Goal: Transaction & Acquisition: Purchase product/service

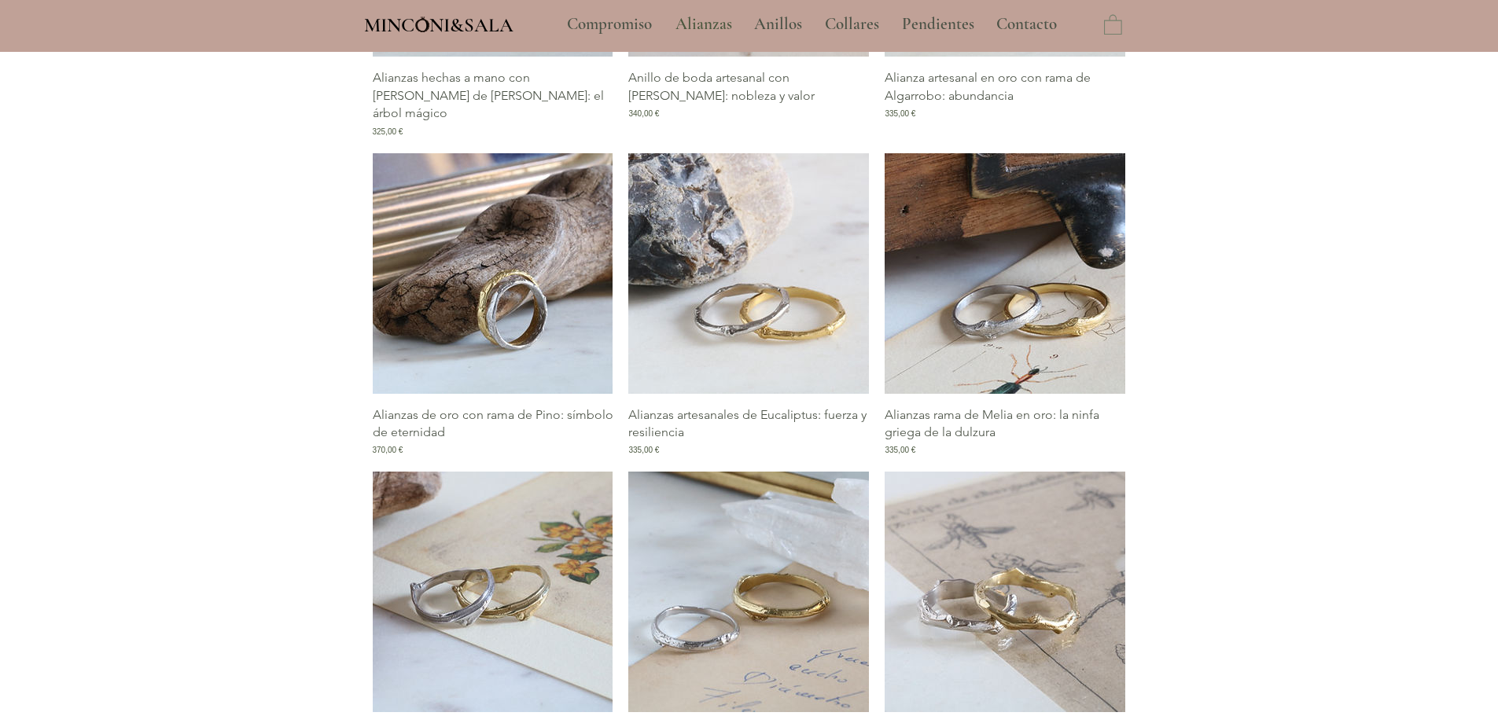
click at [1040, 301] on img "Galería de Alianzas rama de Melia en oro: la ninfa griega de la dulzura" at bounding box center [1005, 273] width 241 height 241
type input "**********"
select select "**********"
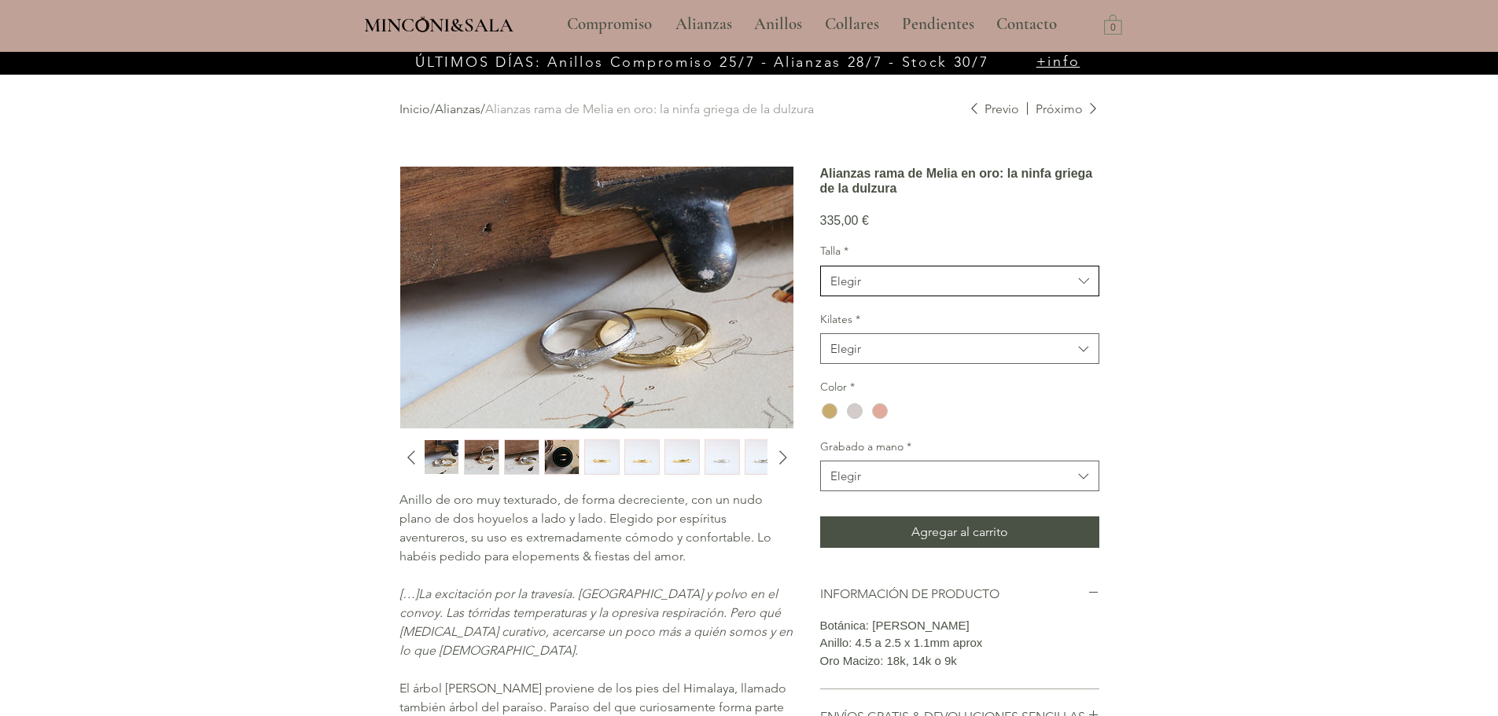
click at [908, 296] on button "Elegir" at bounding box center [959, 281] width 279 height 31
click at [870, 388] on span "10" at bounding box center [959, 379] width 259 height 17
click at [875, 357] on span "Elegir" at bounding box center [951, 349] width 242 height 17
click at [874, 403] on div "18kt" at bounding box center [960, 388] width 278 height 29
click at [827, 419] on div "main content" at bounding box center [830, 411] width 16 height 16
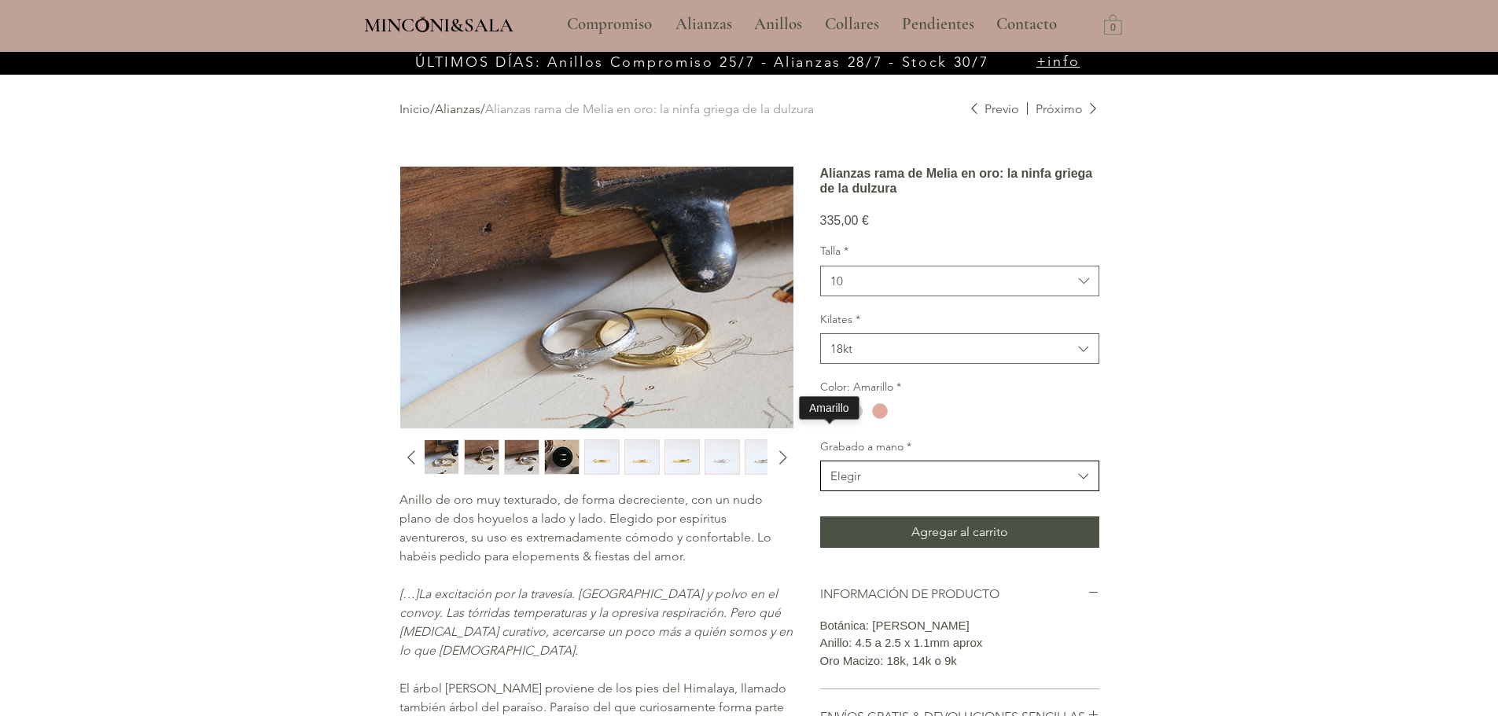
click at [851, 491] on button "Elegir" at bounding box center [959, 476] width 279 height 31
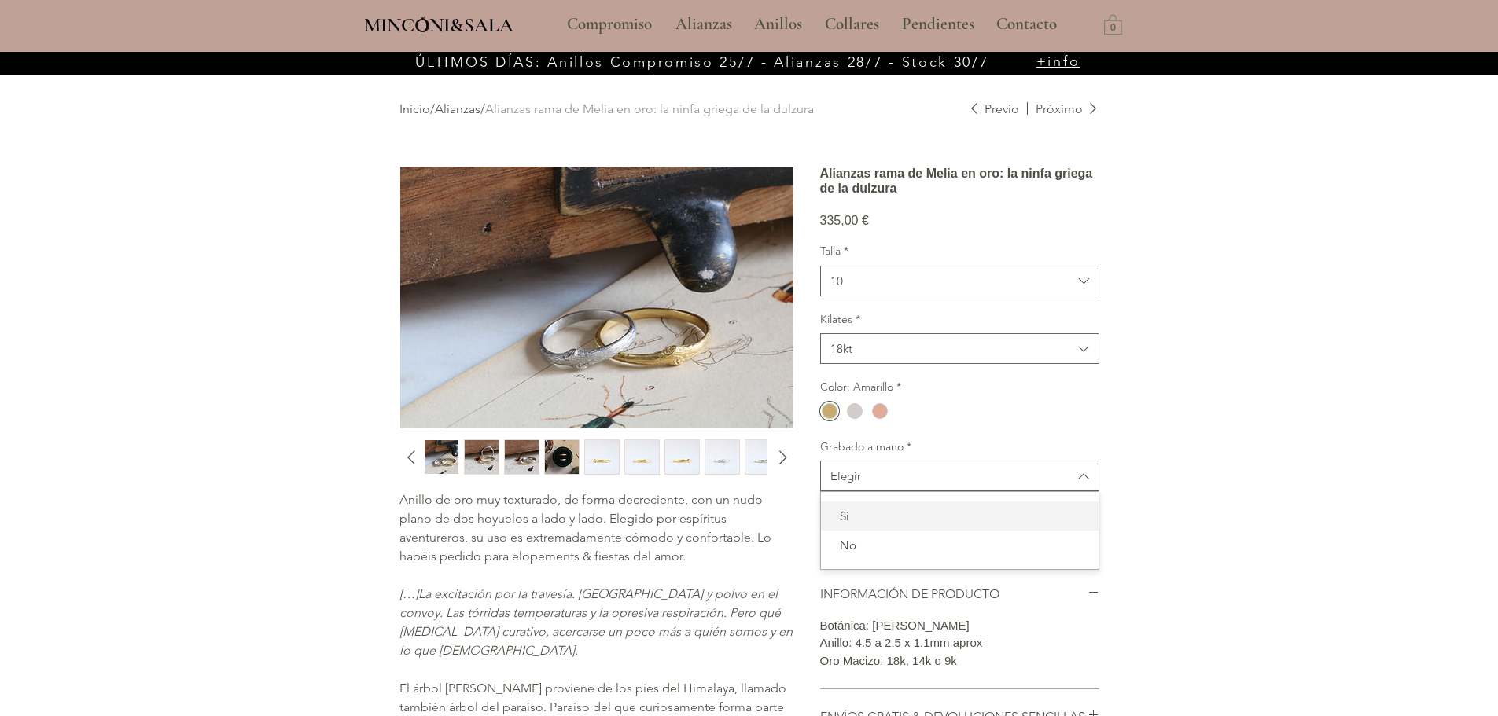
click at [860, 525] on span "Sí" at bounding box center [959, 516] width 259 height 17
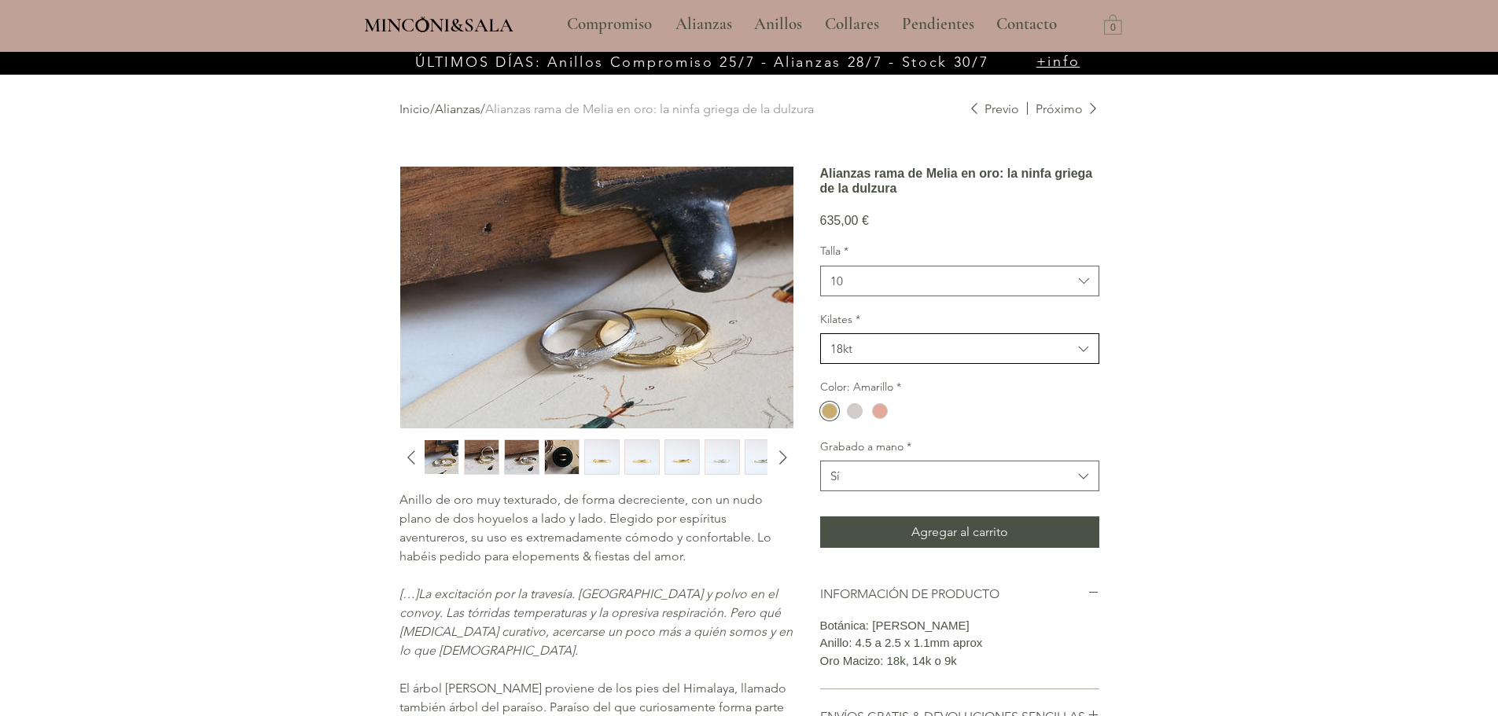
click at [950, 357] on span "18kt" at bounding box center [951, 349] width 242 height 17
click at [940, 364] on button "18kt" at bounding box center [959, 348] width 279 height 31
click at [945, 487] on button "Sí" at bounding box center [959, 476] width 279 height 31
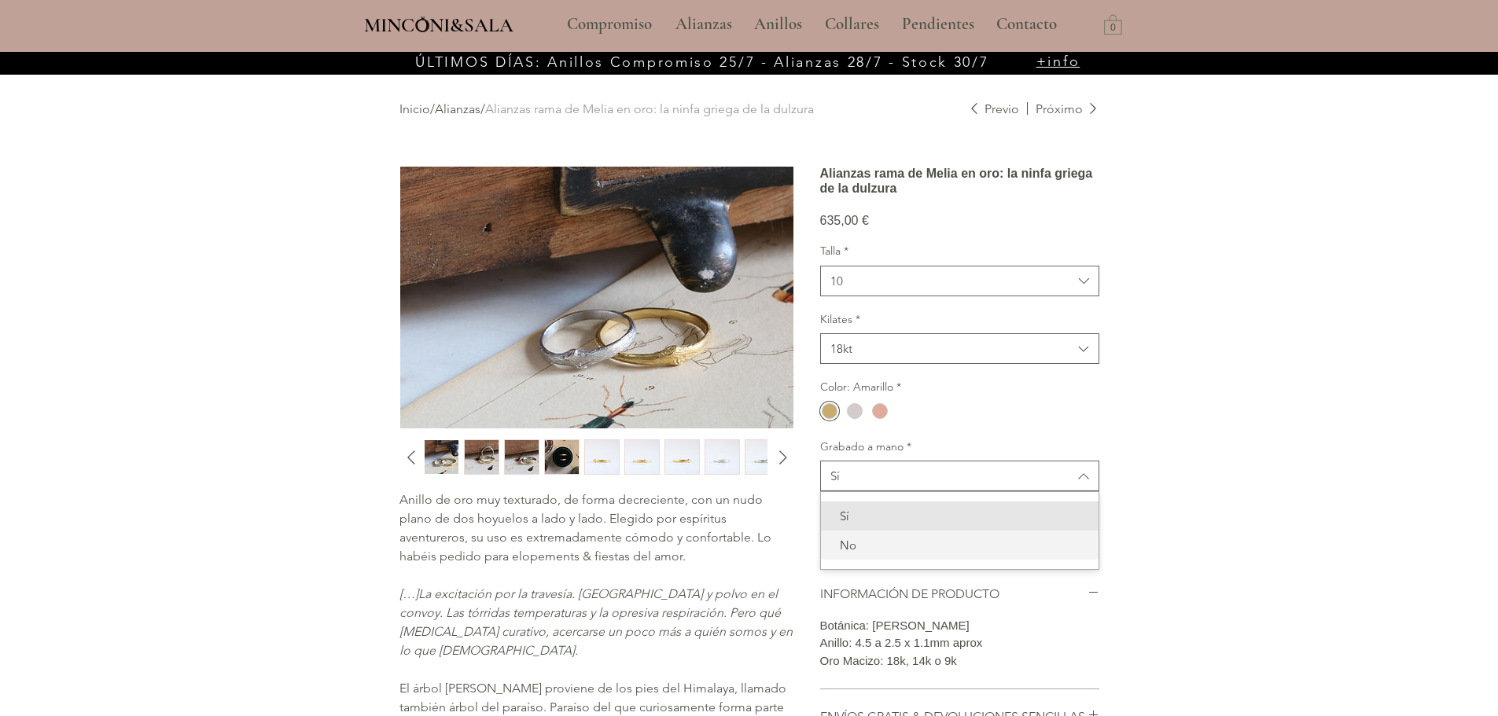
click at [848, 554] on span "No" at bounding box center [959, 545] width 259 height 17
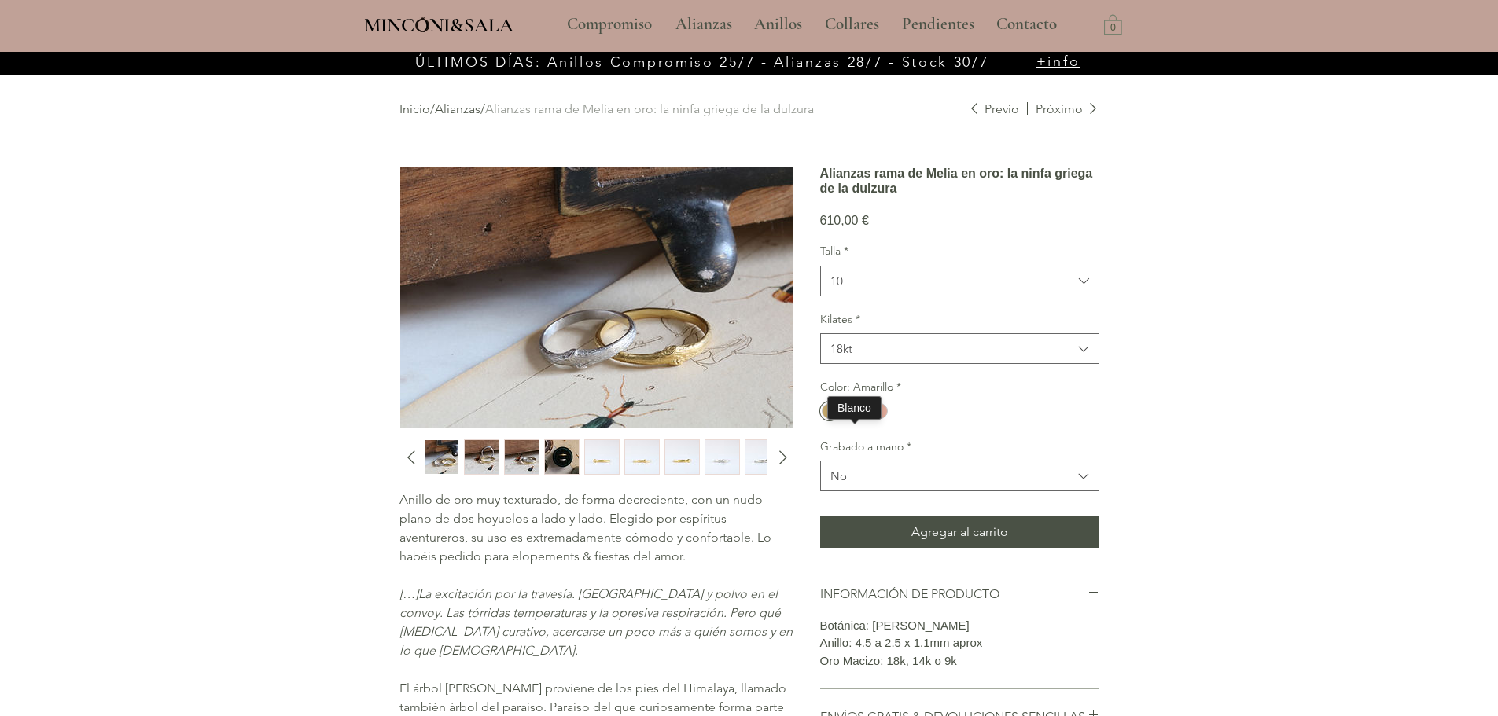
click at [856, 419] on div "main content" at bounding box center [855, 411] width 16 height 16
click at [831, 419] on div "main content" at bounding box center [830, 411] width 16 height 16
click at [1213, 397] on div "main content" at bounding box center [749, 473] width 1498 height 843
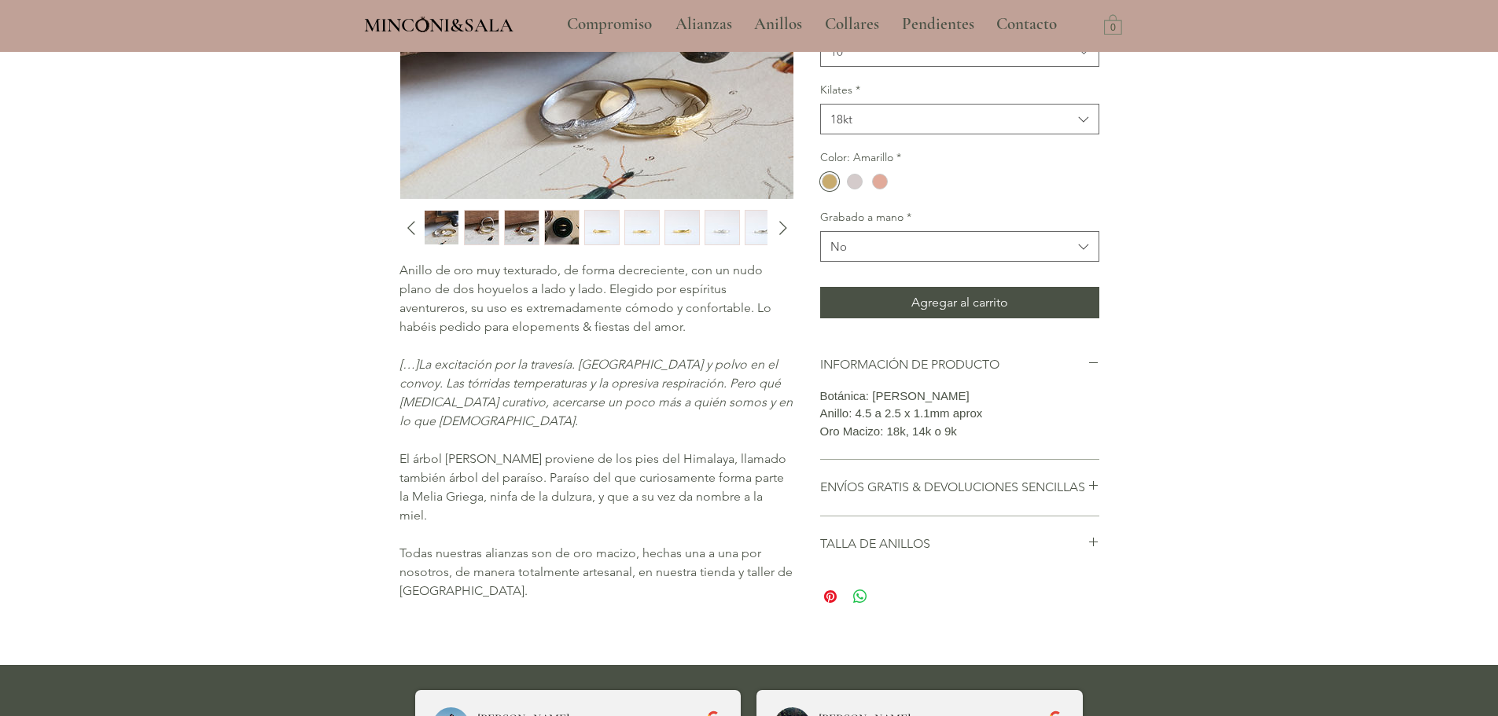
scroll to position [236, 0]
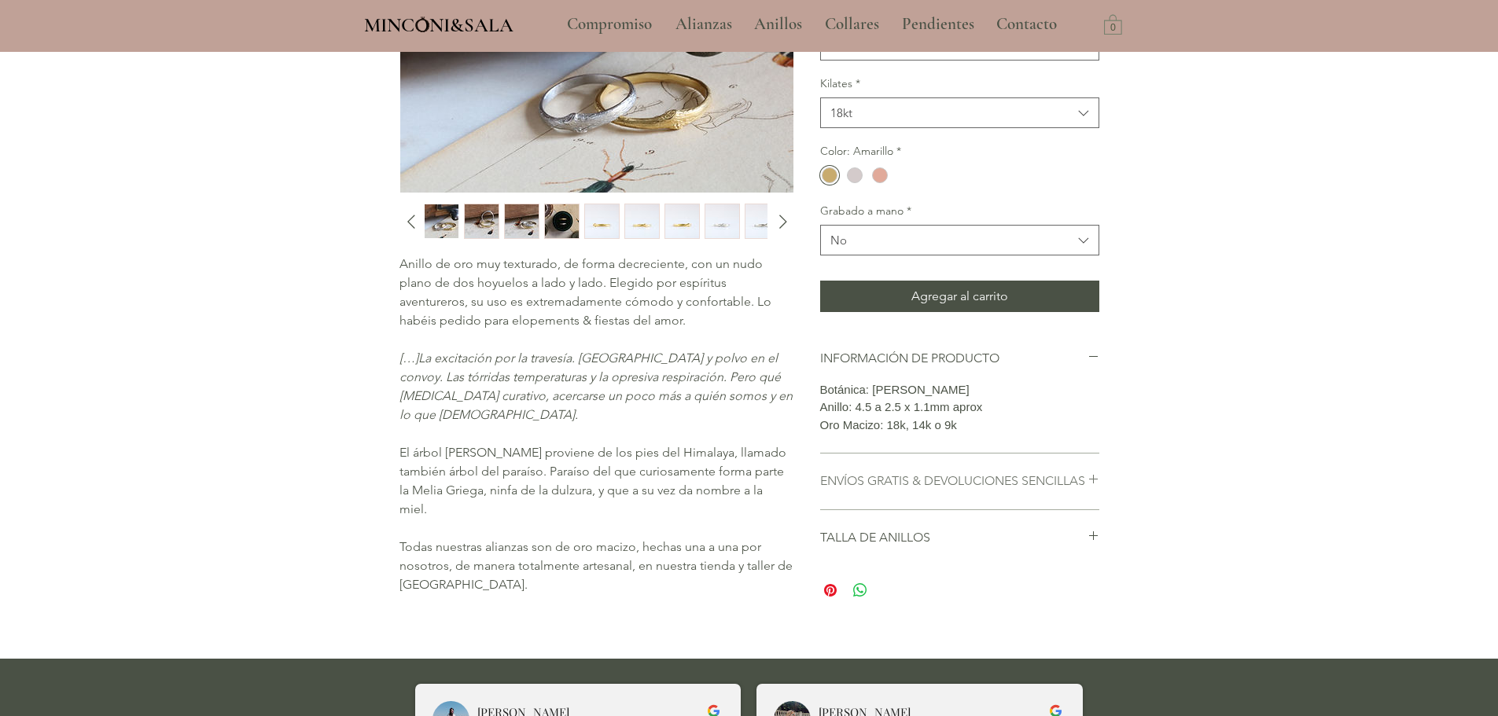
click at [875, 490] on h2 "ENVÍOS GRATIS & DEVOLUCIONES SENCILLAS" at bounding box center [953, 481] width 267 height 17
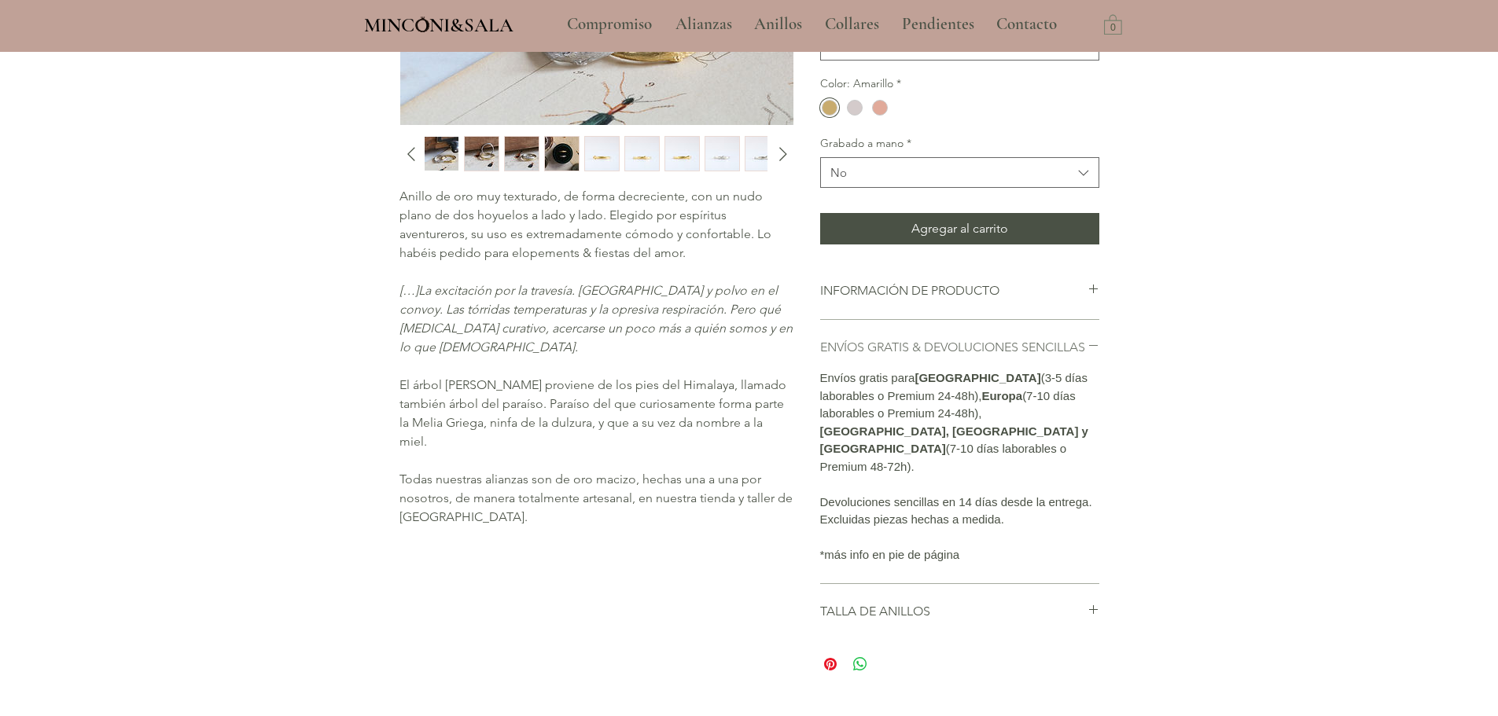
scroll to position [327, 0]
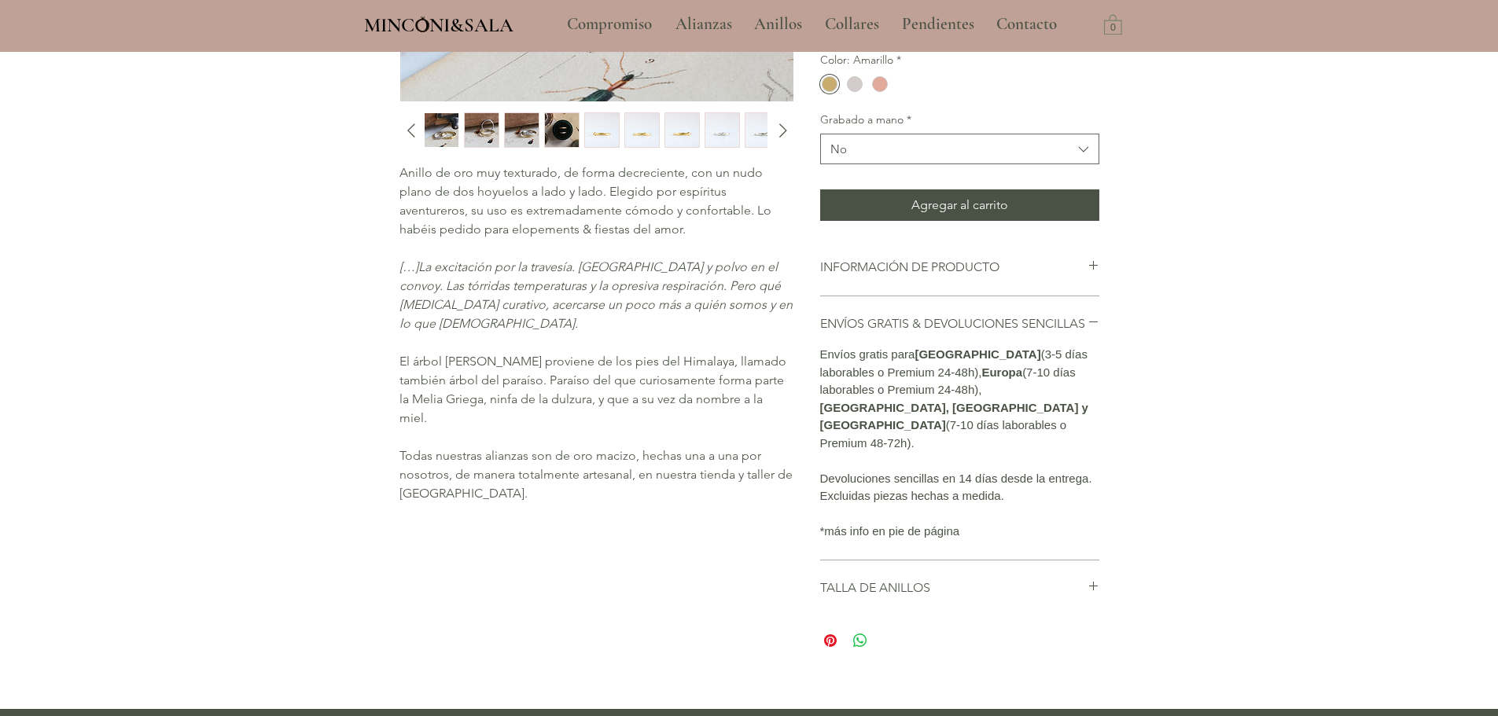
click at [962, 496] on p "Devoluciones sencillas en 14 días desde la entrega. Excluidas piezas hechas a m…" at bounding box center [959, 487] width 279 height 35
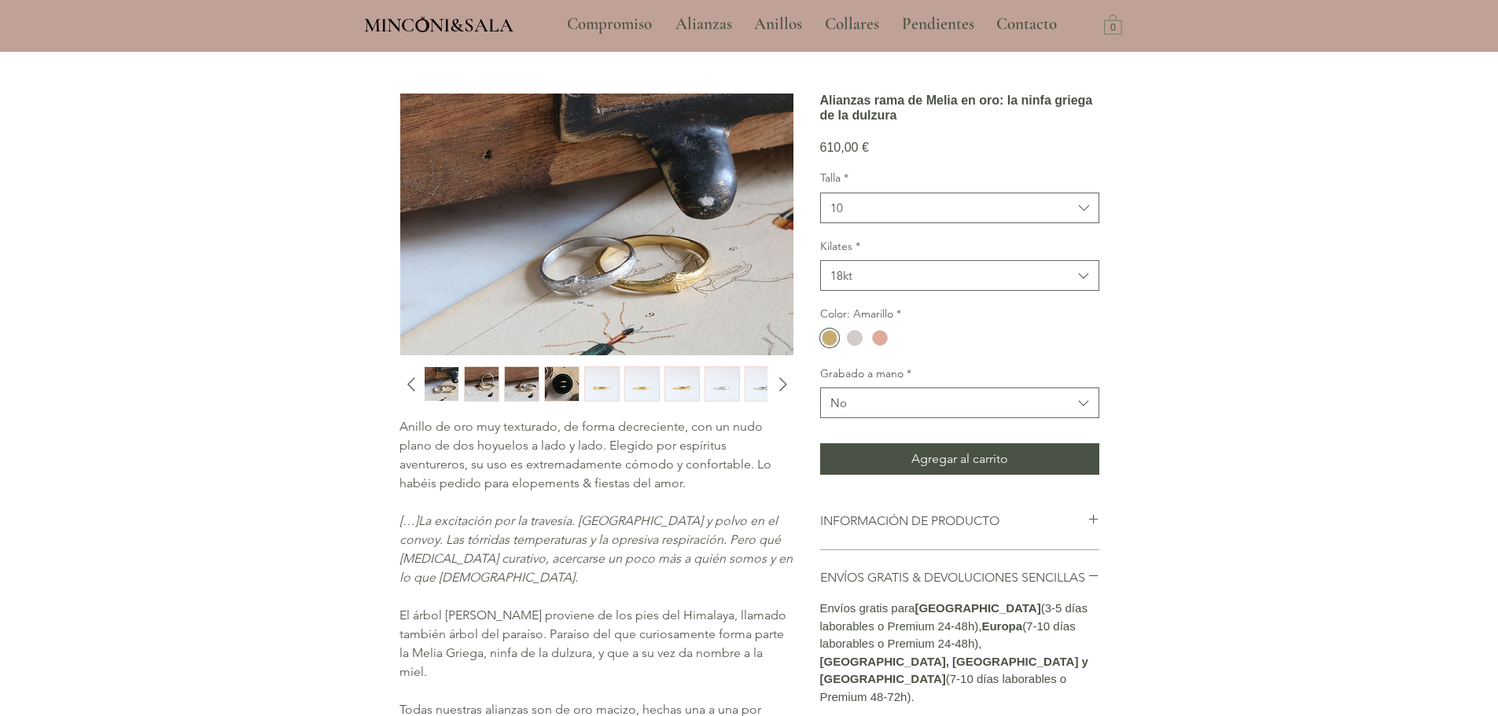
scroll to position [0, 0]
